Goal: Navigation & Orientation: Find specific page/section

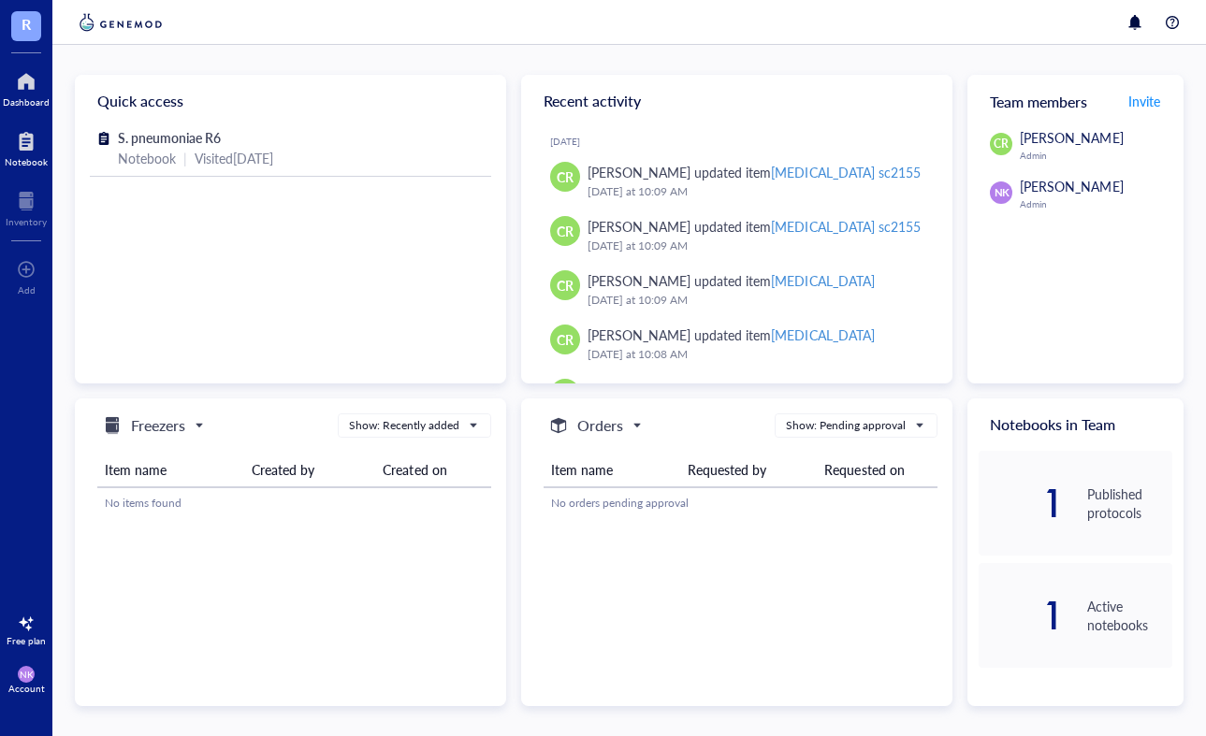
click at [36, 147] on div at bounding box center [26, 141] width 43 height 30
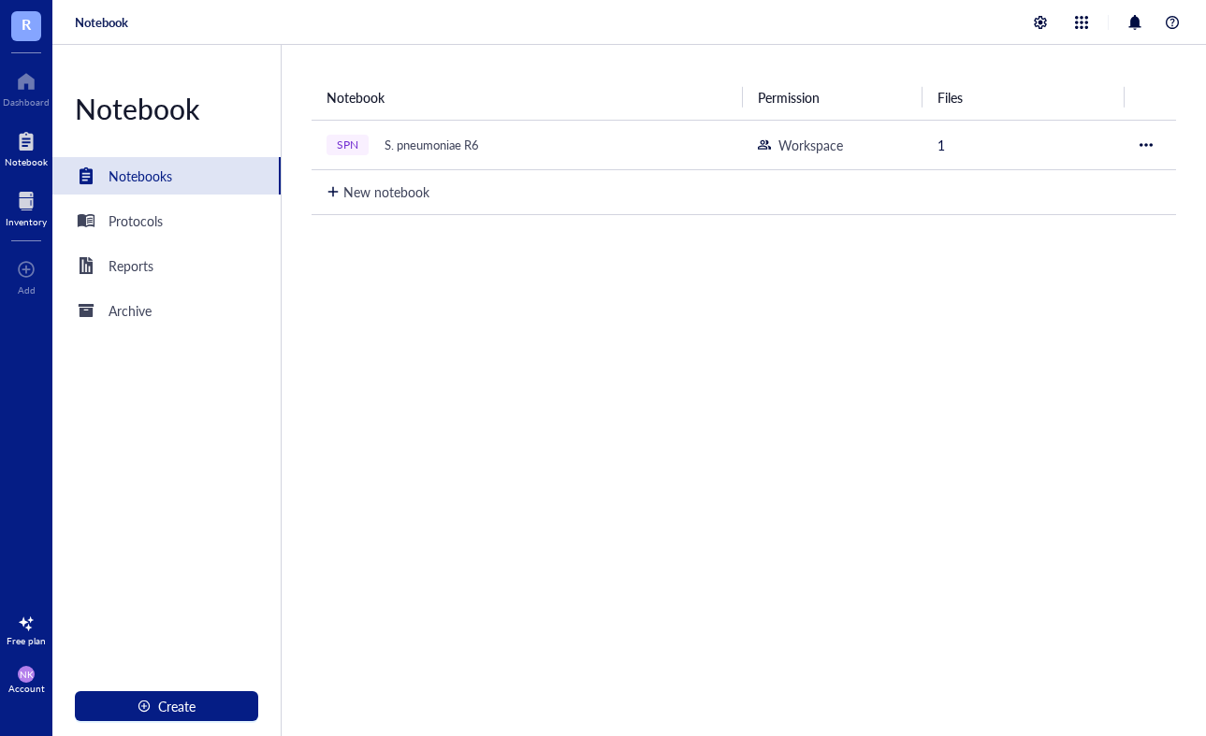
click at [31, 202] on div at bounding box center [26, 201] width 41 height 30
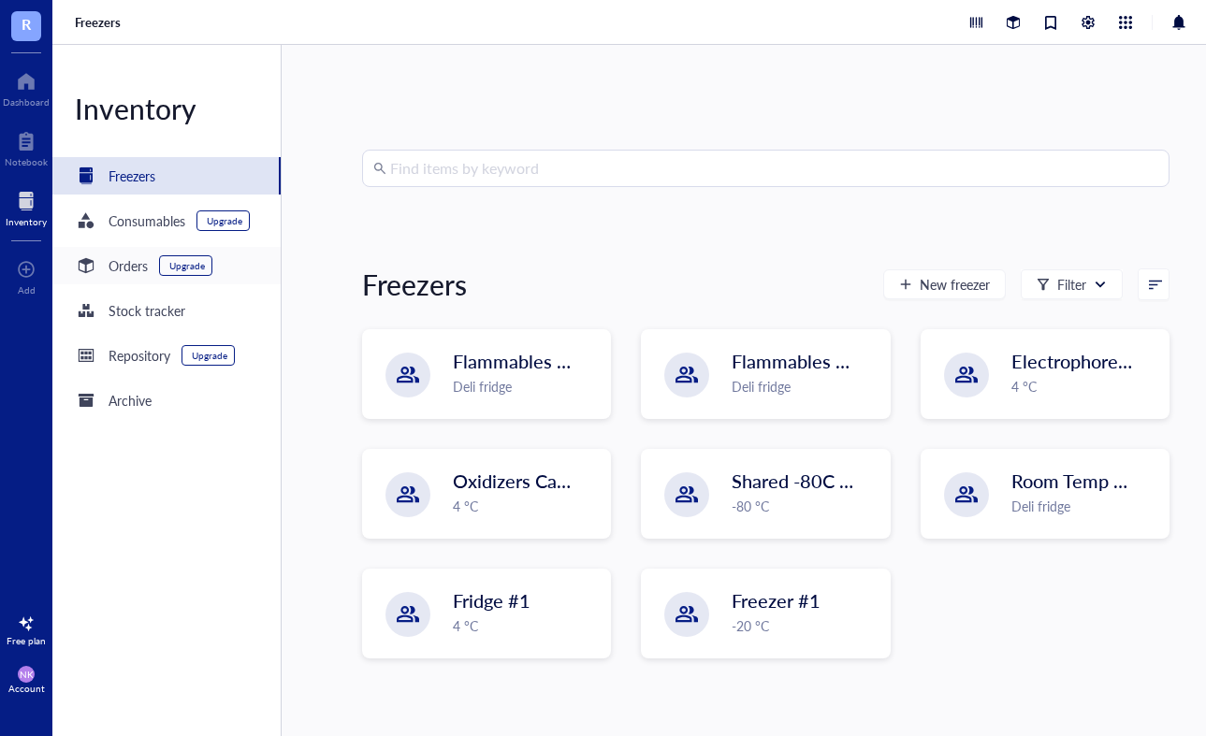
click at [137, 267] on div "Orders" at bounding box center [128, 265] width 39 height 21
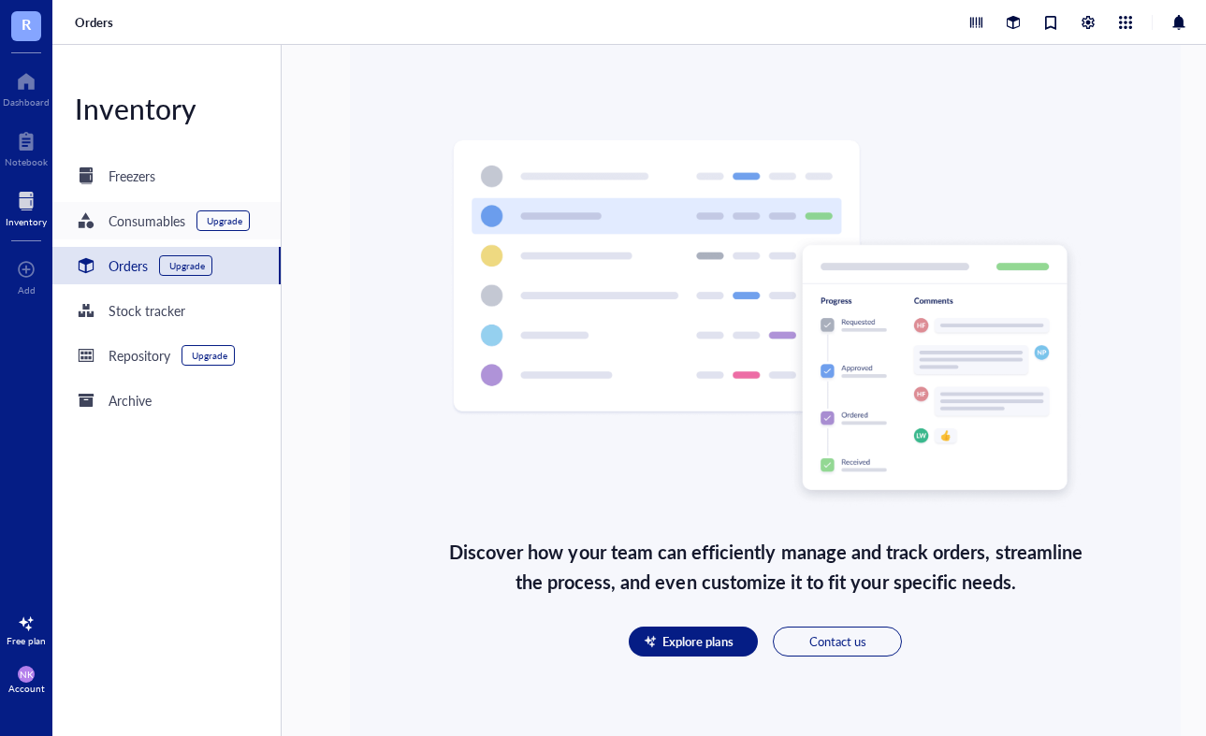
click at [143, 234] on div "Consumables Upgrade" at bounding box center [166, 220] width 228 height 37
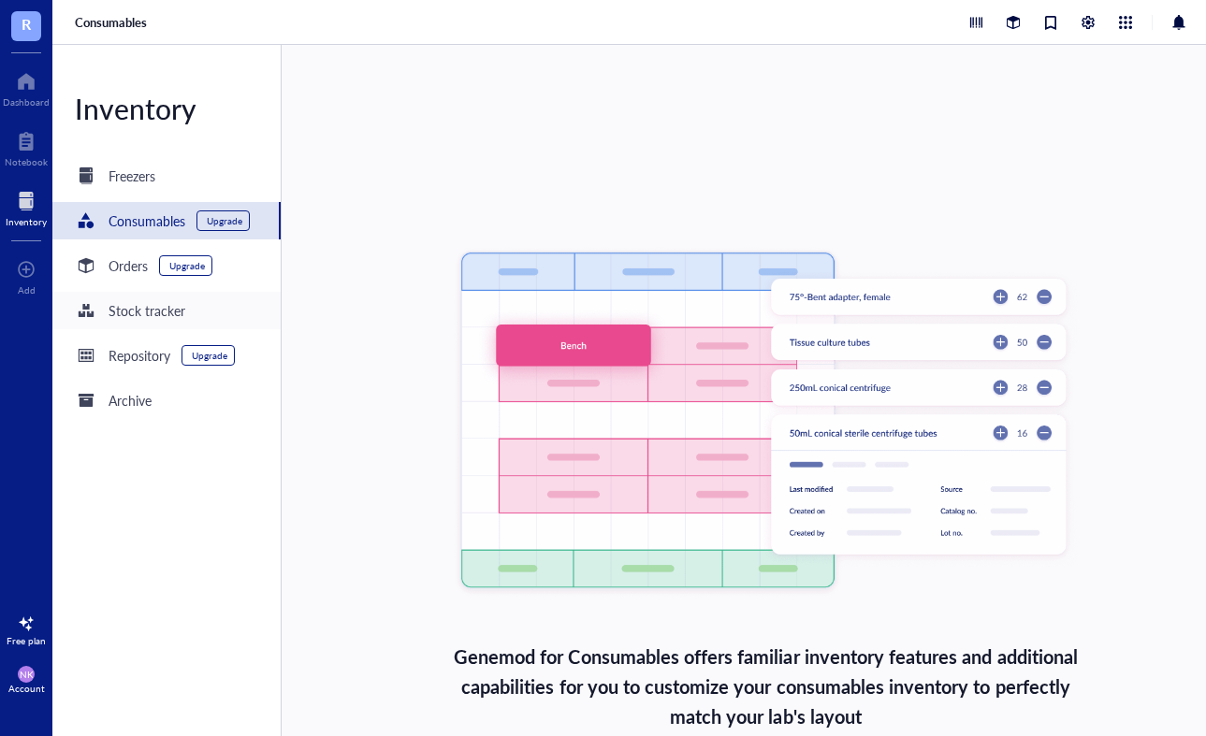
click at [121, 324] on div "Stock tracker" at bounding box center [166, 310] width 228 height 37
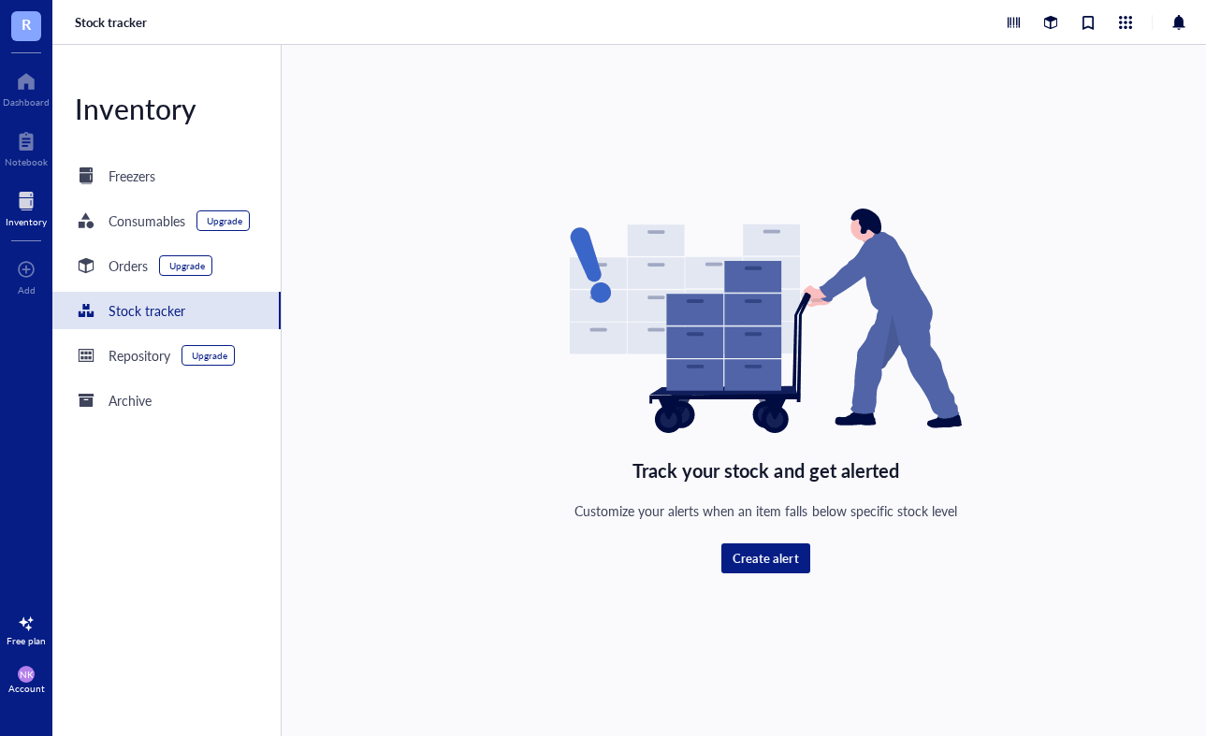
click at [128, 196] on div "Inventory Freezers Consumables Upgrade Orders Upgrade Stock tracker Repository …" at bounding box center [166, 390] width 229 height 691
click at [143, 183] on div "Freezers" at bounding box center [132, 176] width 47 height 21
